Goal: Task Accomplishment & Management: Use online tool/utility

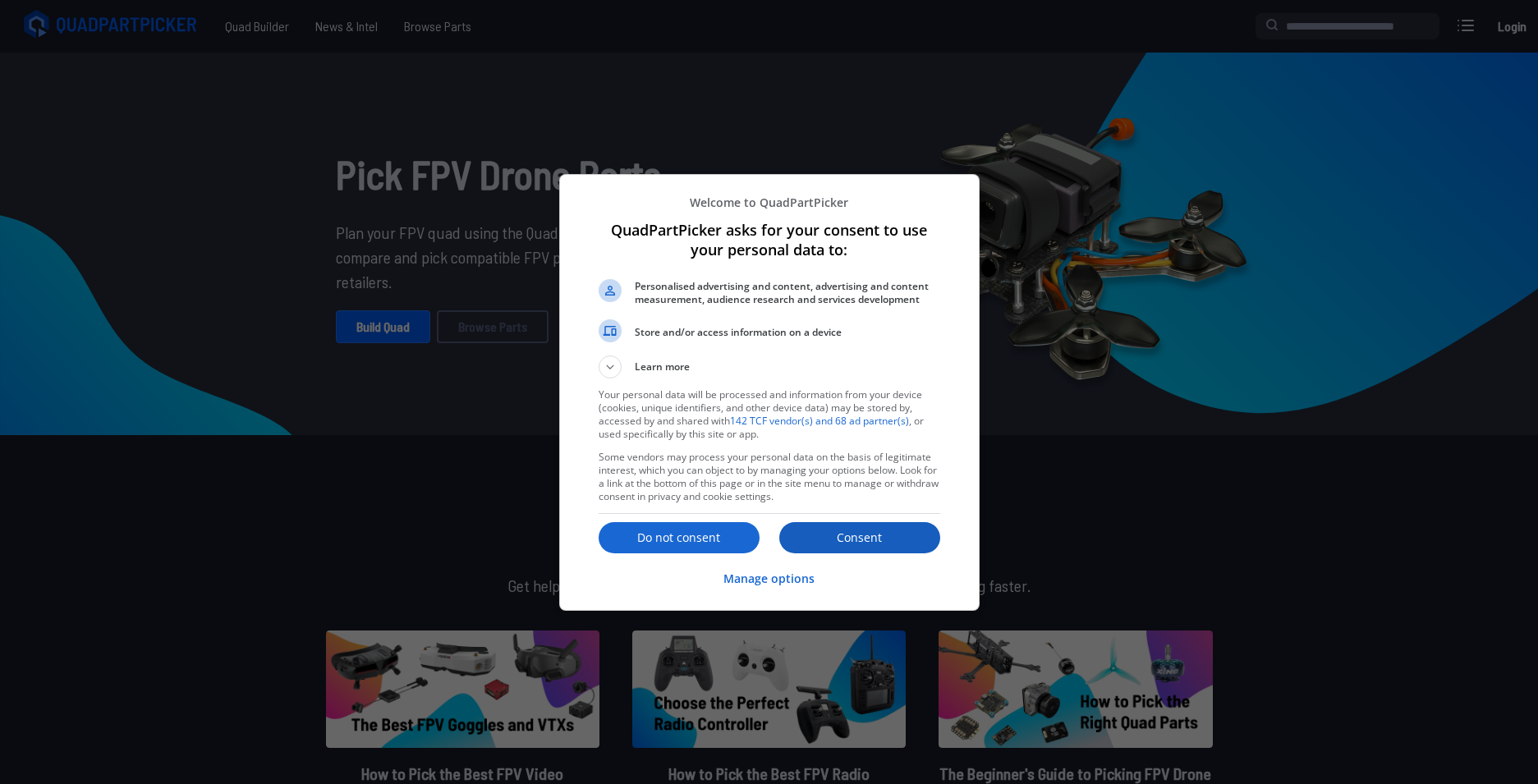
click at [850, 548] on button "Consent" at bounding box center [860, 537] width 161 height 31
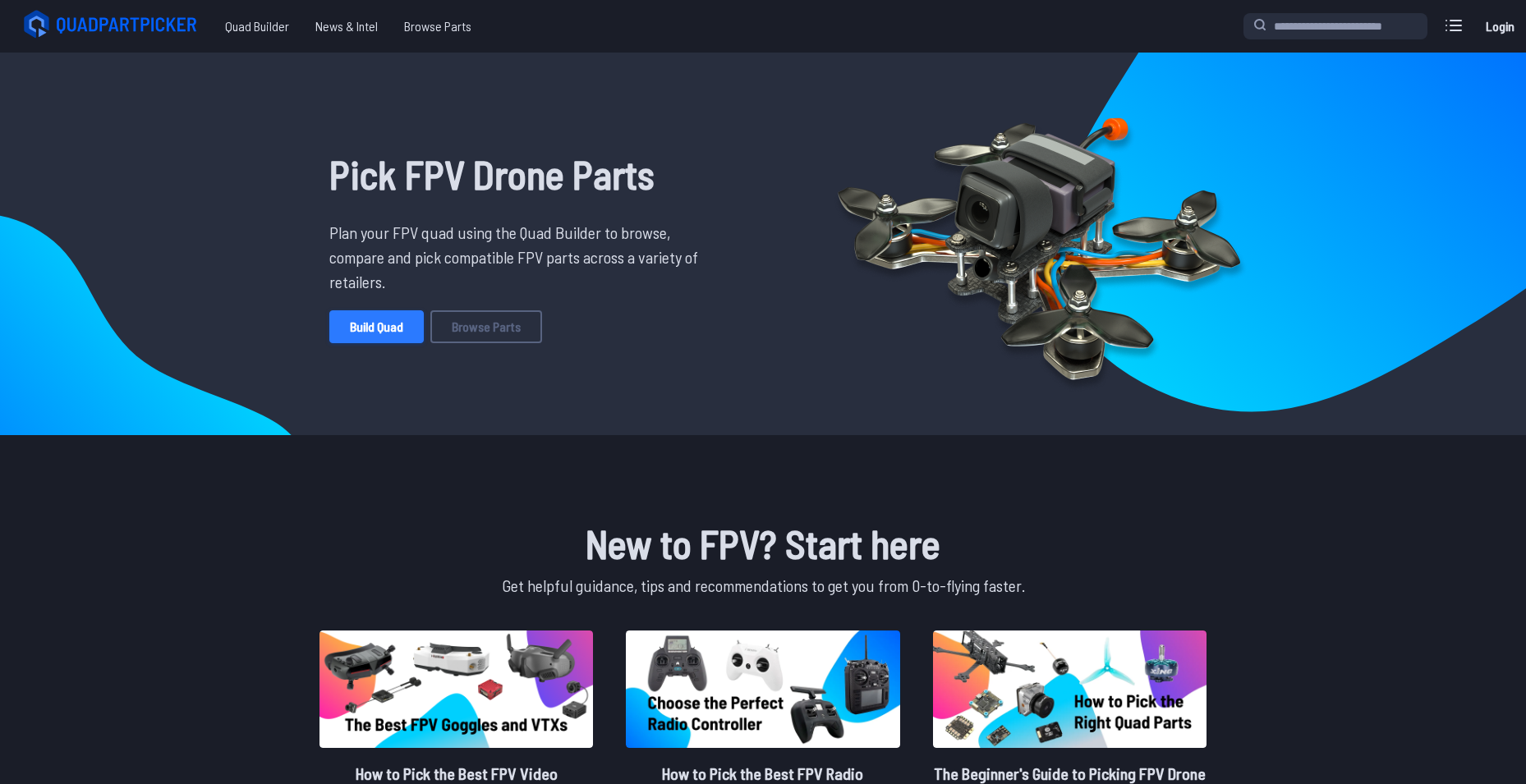
click at [379, 316] on link "Build Quad" at bounding box center [376, 327] width 94 height 33
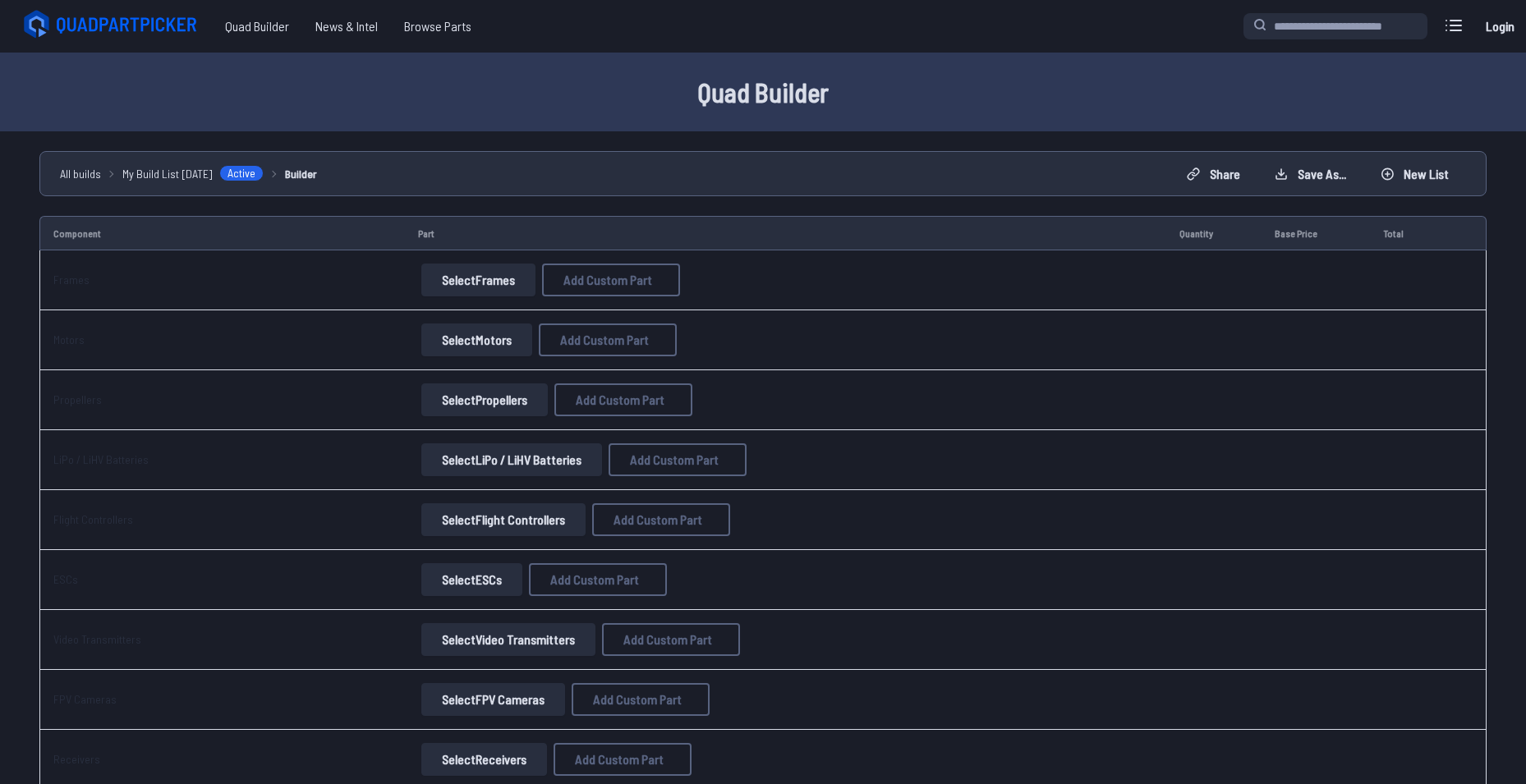
click at [477, 279] on button "Select Frames" at bounding box center [478, 280] width 114 height 33
click at [486, 282] on button "Select Frames" at bounding box center [478, 280] width 114 height 33
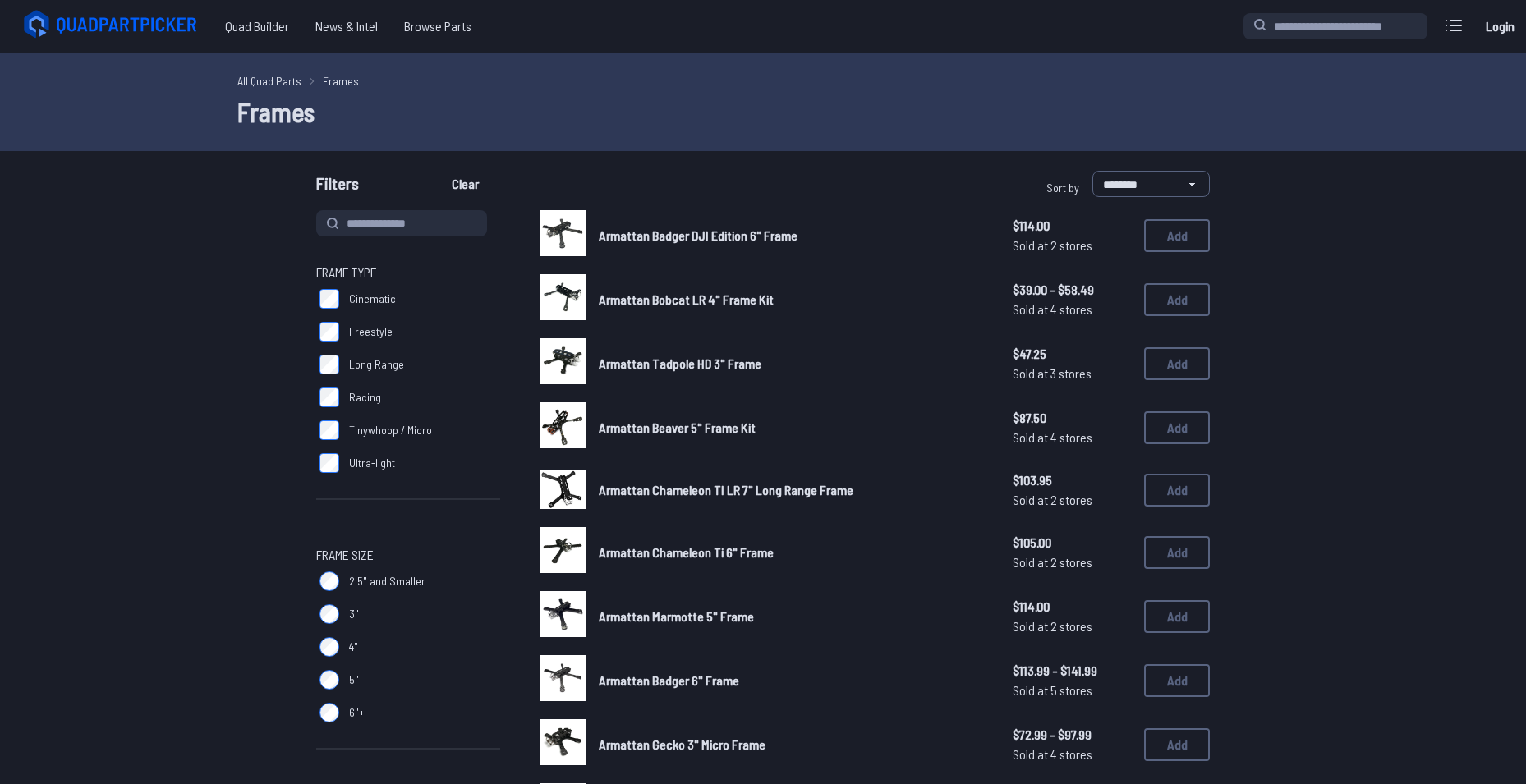
click at [467, 277] on span "Frame Type" at bounding box center [407, 273] width 184 height 20
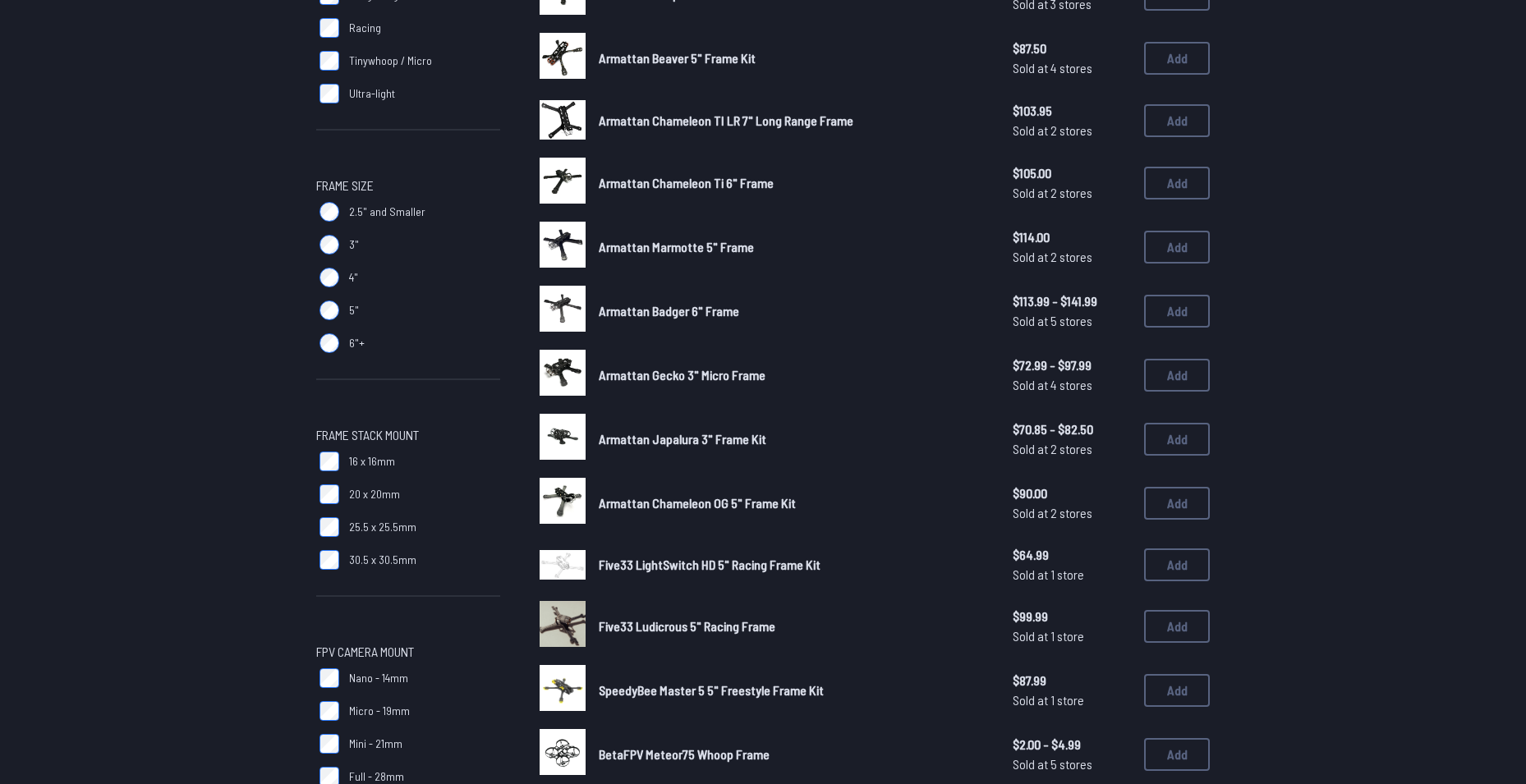
scroll to position [411, 0]
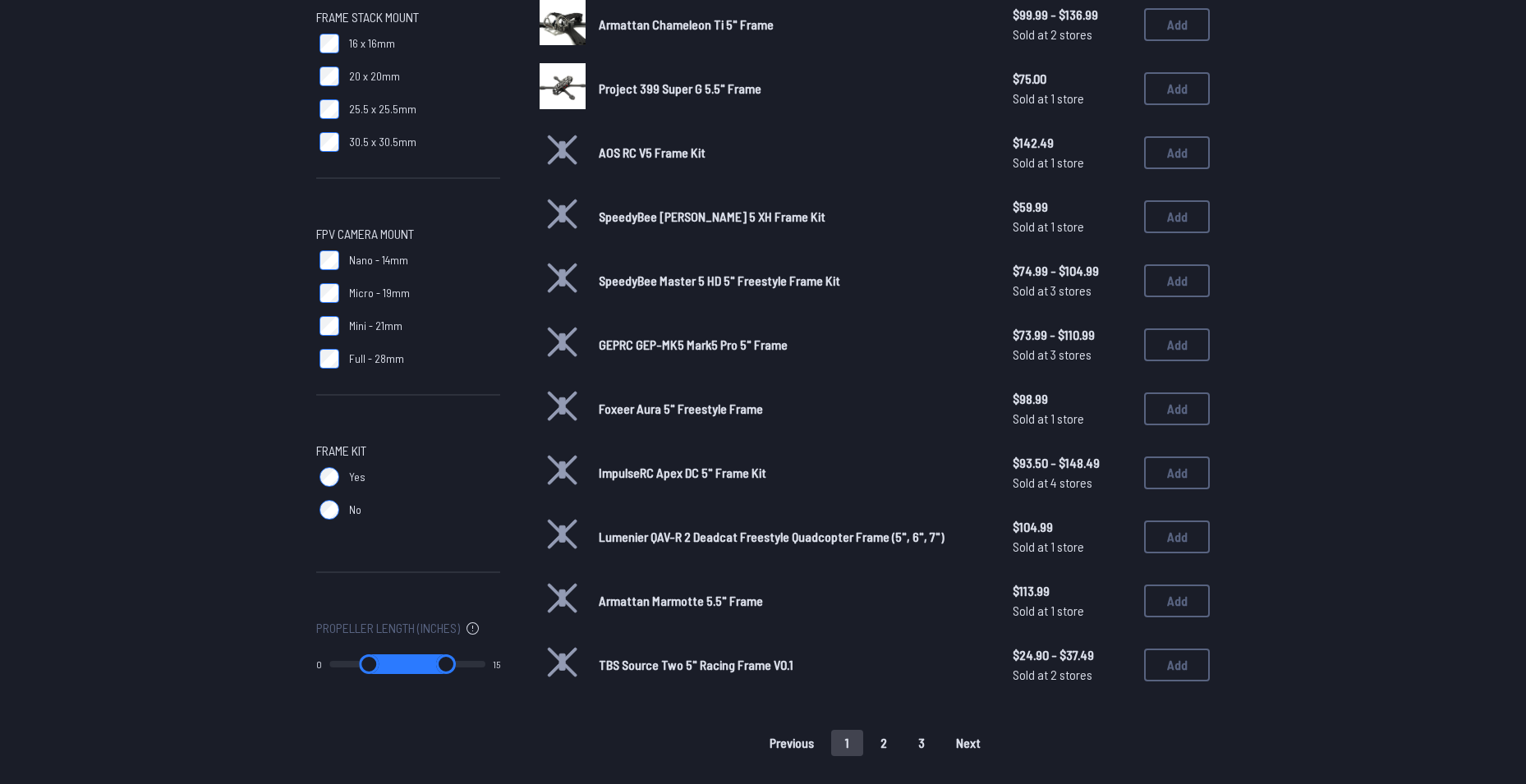
scroll to position [821, 0]
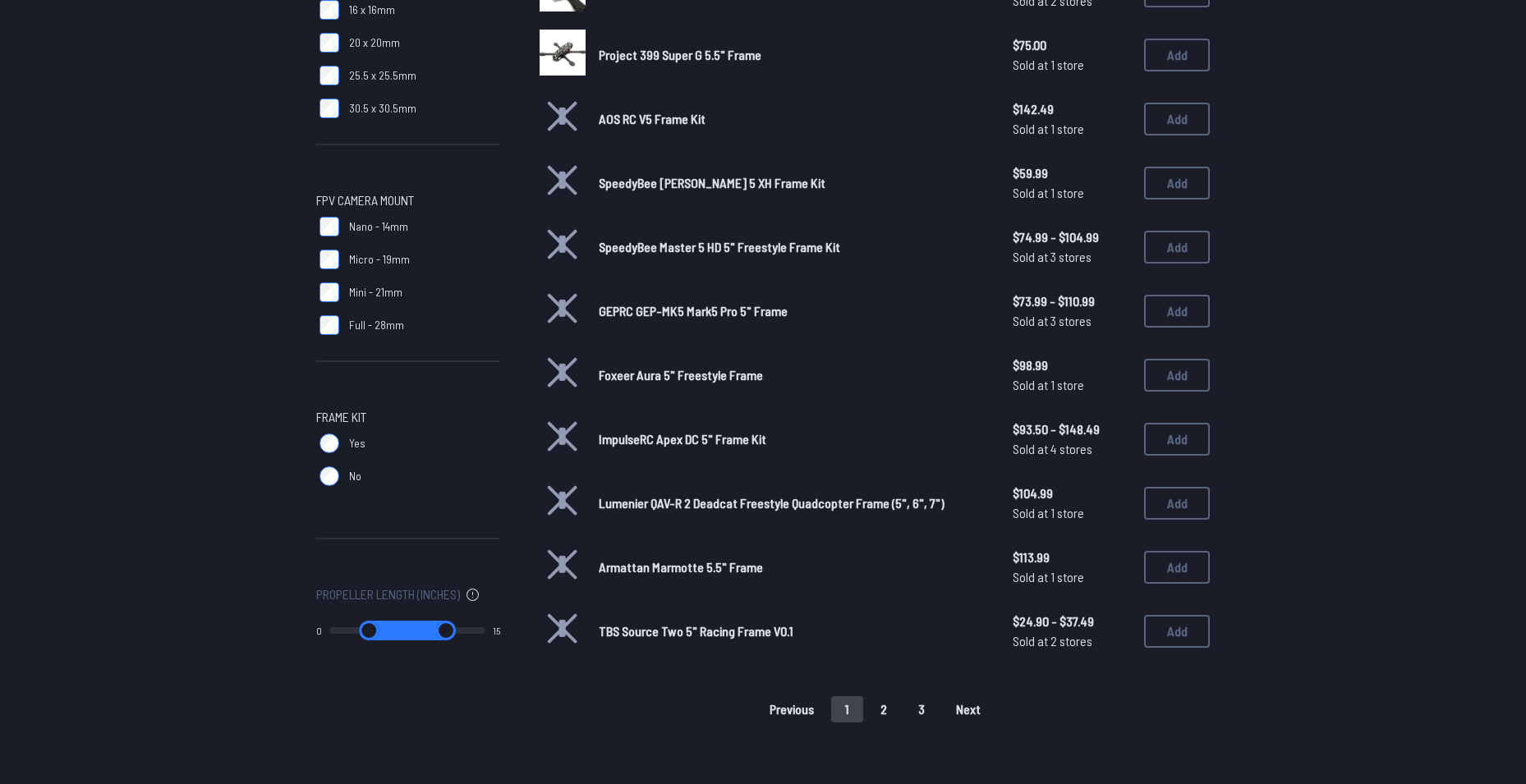
click at [876, 712] on button "2" at bounding box center [884, 709] width 34 height 26
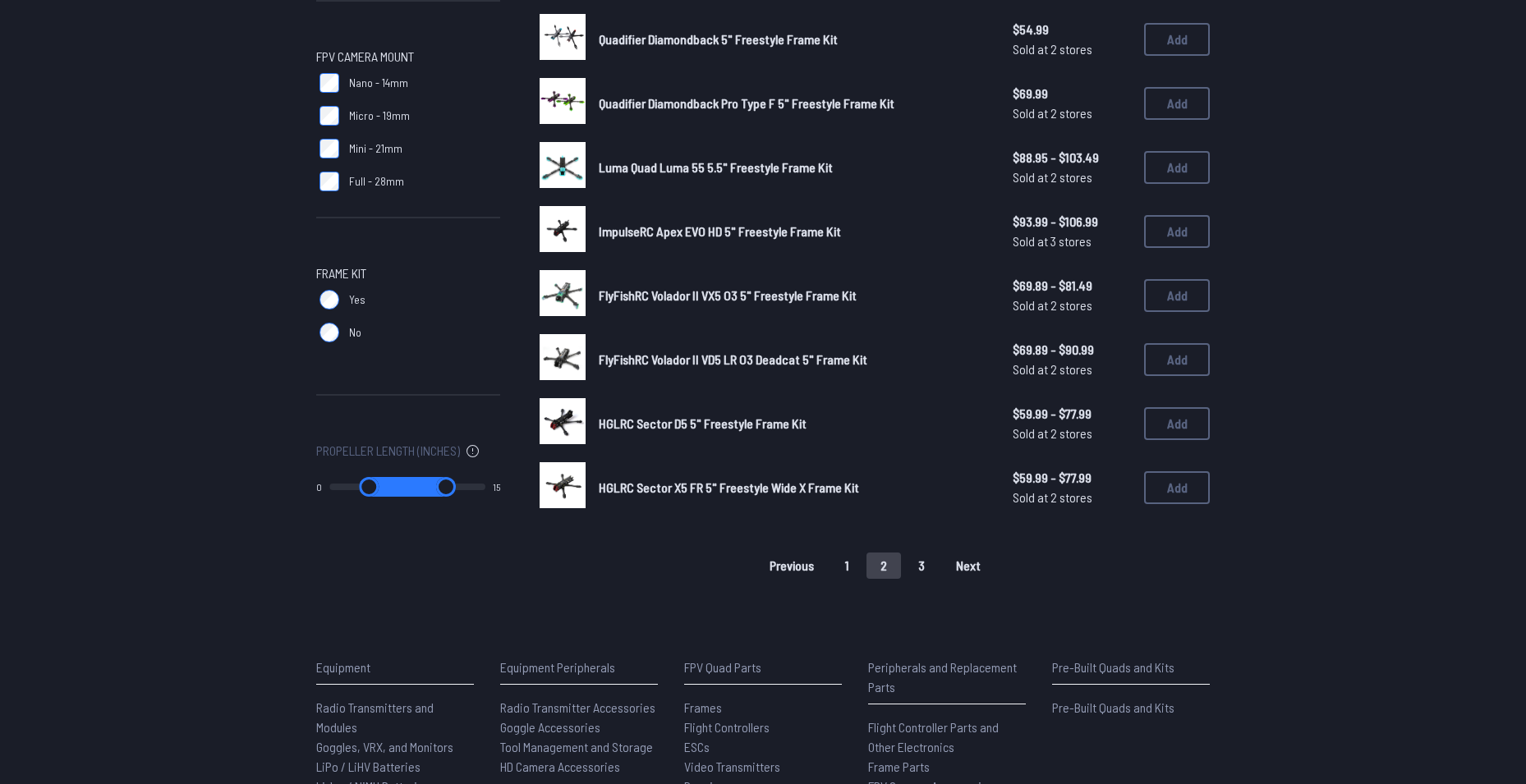
scroll to position [985, 0]
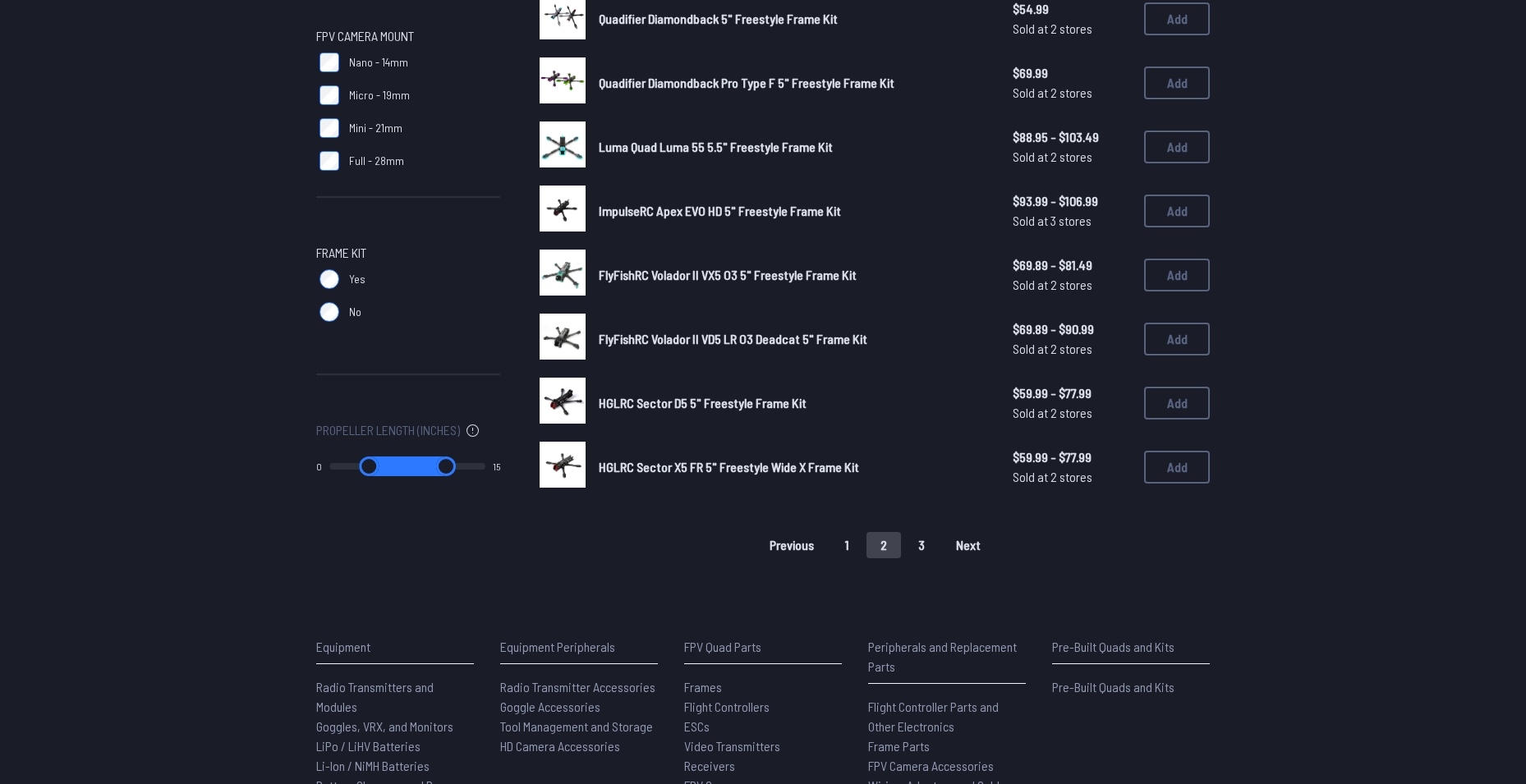
click at [929, 544] on button "3" at bounding box center [921, 544] width 34 height 26
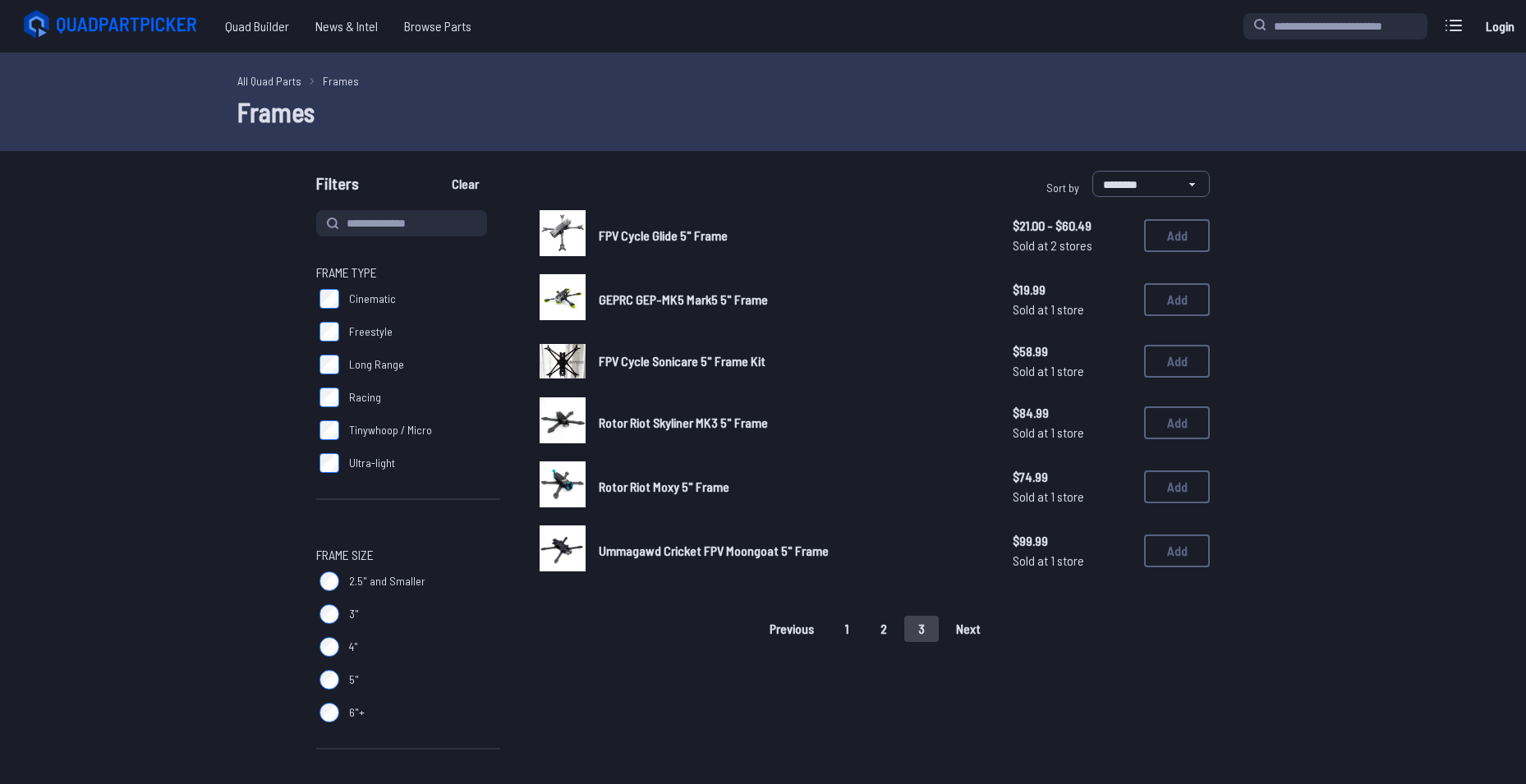
click at [736, 299] on span "GEPRC GEP-MK5 Mark5 5" Frame" at bounding box center [683, 299] width 170 height 15
